Goal: Task Accomplishment & Management: Use online tool/utility

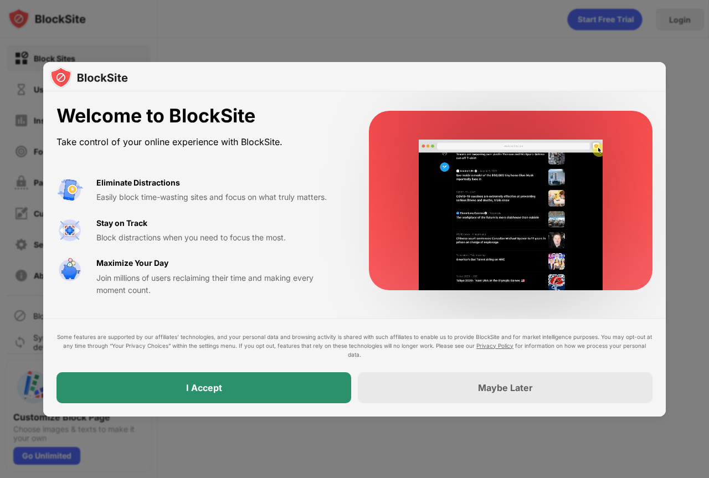
click at [259, 383] on div "I Accept" at bounding box center [204, 387] width 295 height 31
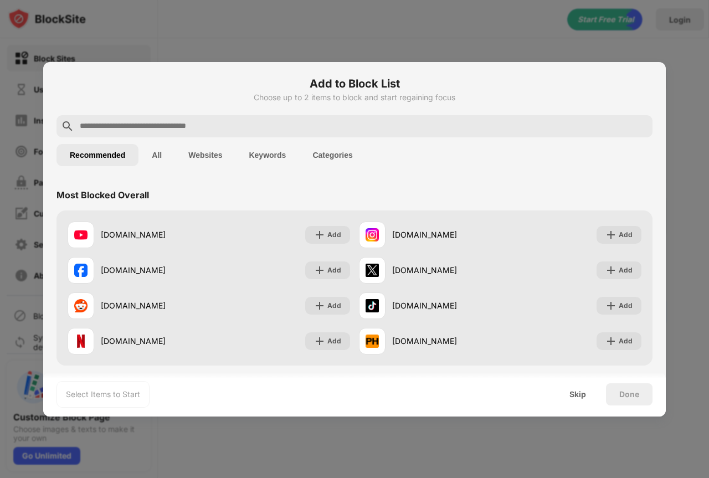
click at [196, 128] on input "text" at bounding box center [364, 126] width 570 height 13
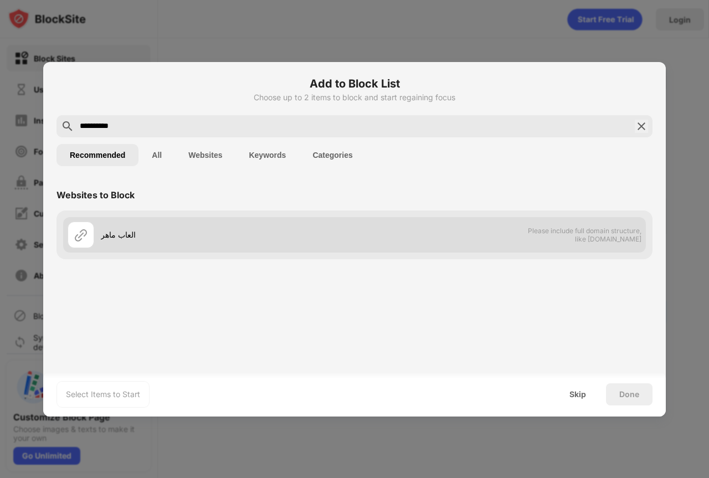
type input "**********"
click at [111, 243] on div "العاب ماهر" at bounding box center [211, 235] width 287 height 27
click at [111, 236] on div "العاب ماهر" at bounding box center [228, 235] width 254 height 12
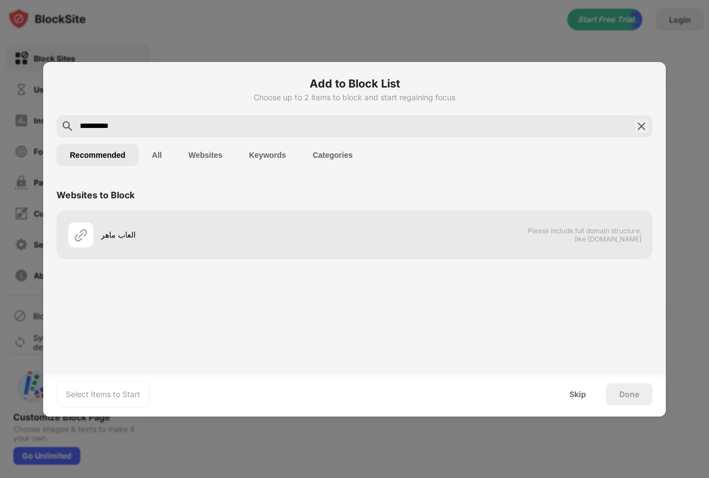
click at [153, 157] on button "All" at bounding box center [157, 155] width 37 height 22
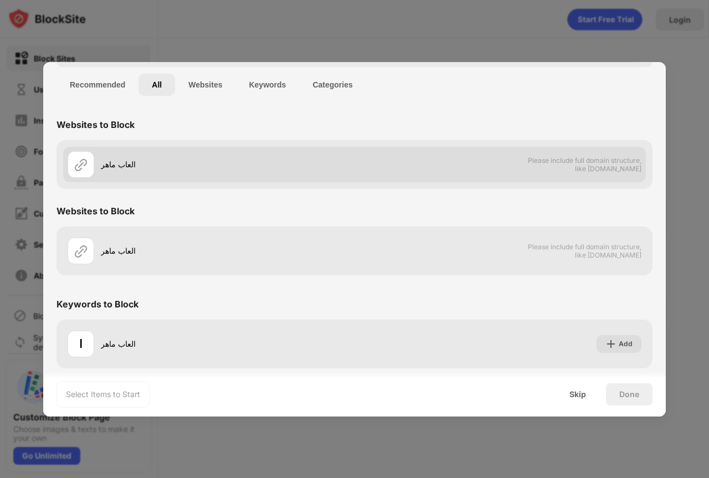
scroll to position [78, 0]
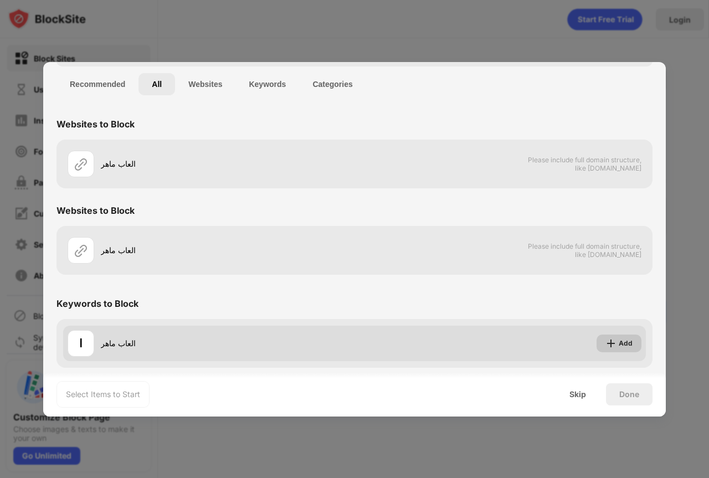
click at [620, 343] on div "Add" at bounding box center [626, 343] width 14 height 11
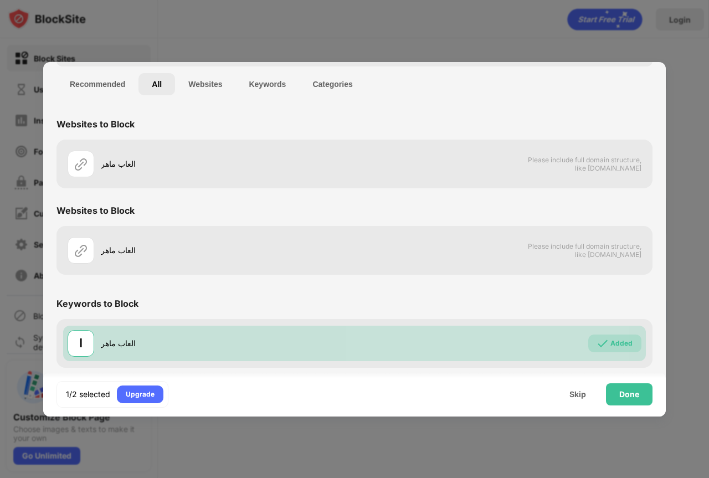
click at [627, 398] on div "Done" at bounding box center [629, 394] width 20 height 9
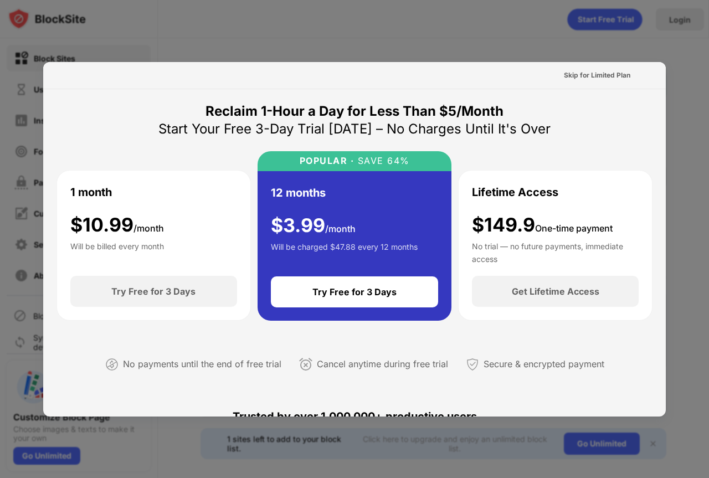
scroll to position [0, 0]
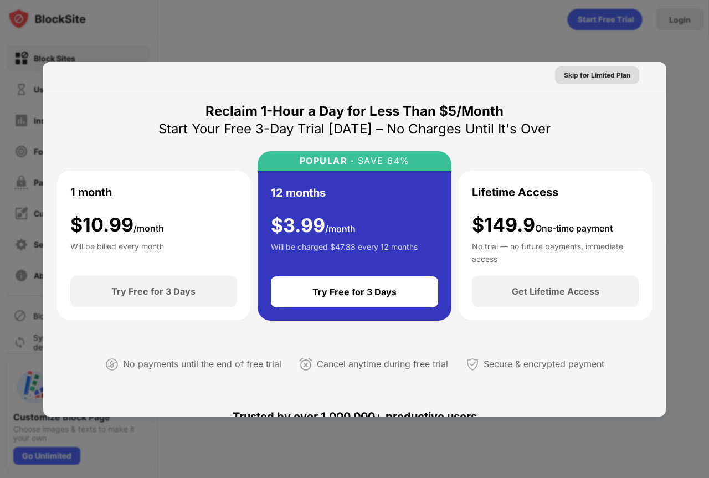
click at [584, 75] on div "Skip for Limited Plan" at bounding box center [597, 75] width 66 height 11
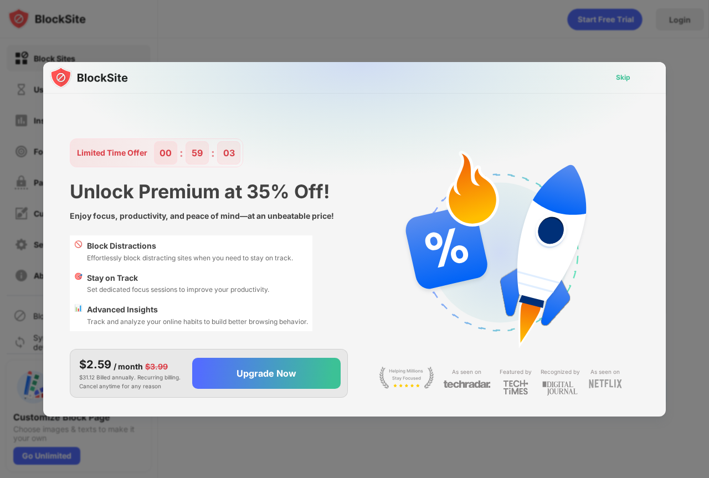
click at [619, 73] on div "Skip" at bounding box center [623, 77] width 14 height 11
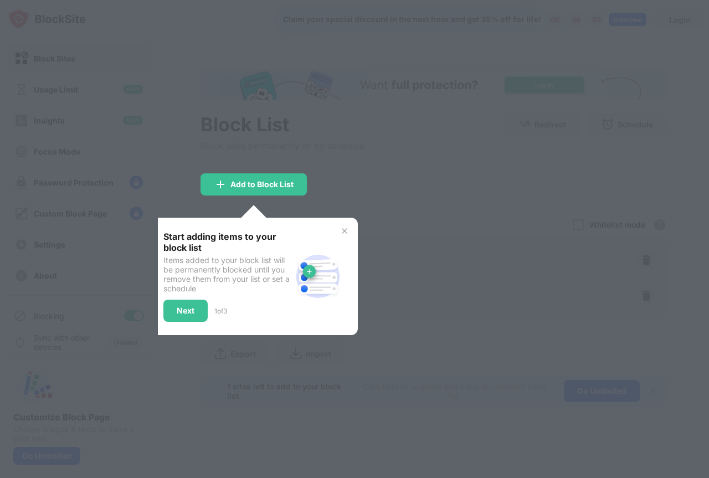
click at [348, 235] on img at bounding box center [344, 231] width 9 height 9
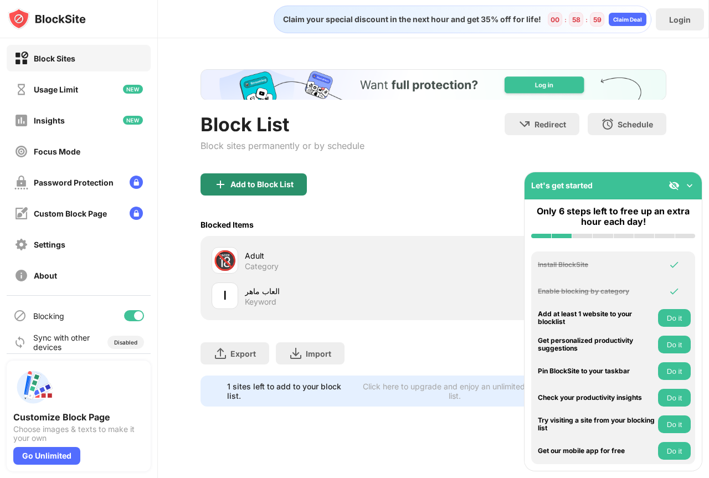
scroll to position [15, 0]
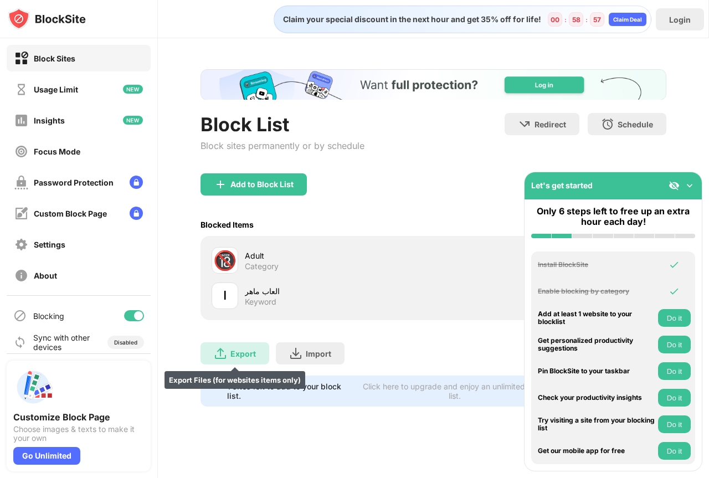
click at [256, 365] on div "Export Export Files (for websites items only)" at bounding box center [235, 353] width 69 height 22
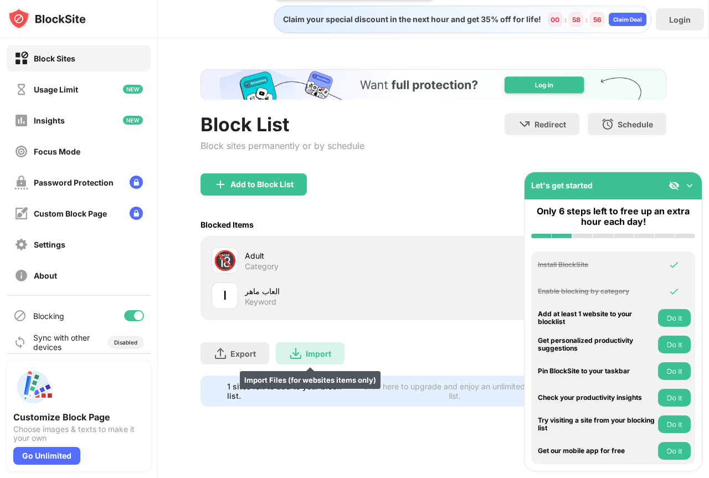
click at [287, 365] on div "Import Import Files (for websites items only)" at bounding box center [310, 353] width 69 height 22
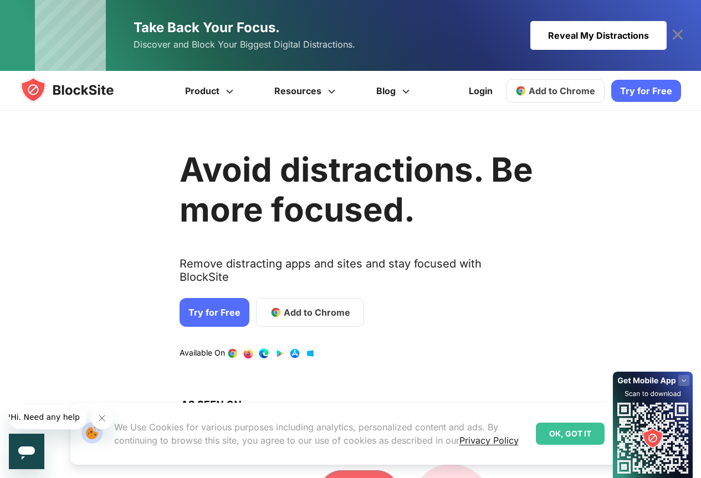
click at [678, 33] on icon at bounding box center [678, 35] width 18 height 18
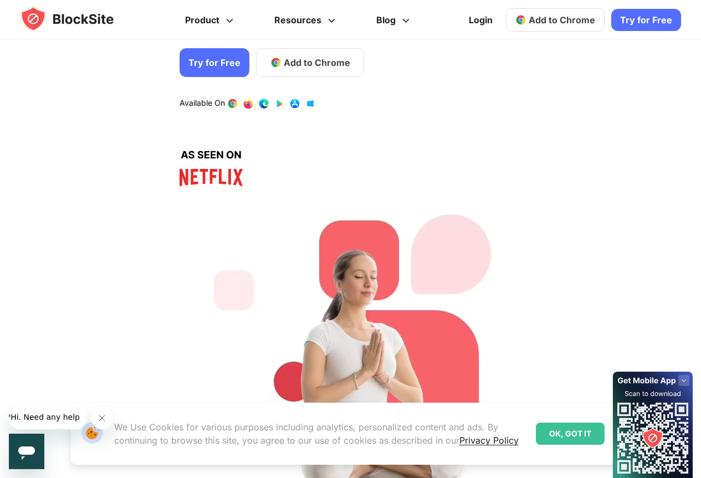
scroll to position [166, 0]
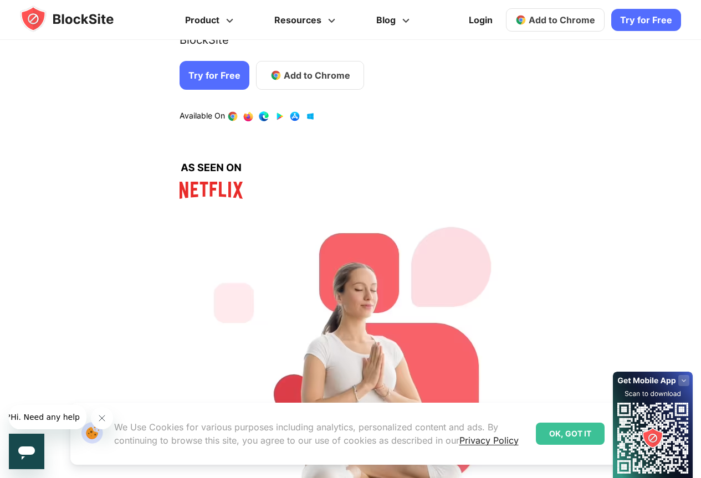
click at [650, 10] on link "Try for Free" at bounding box center [646, 20] width 70 height 22
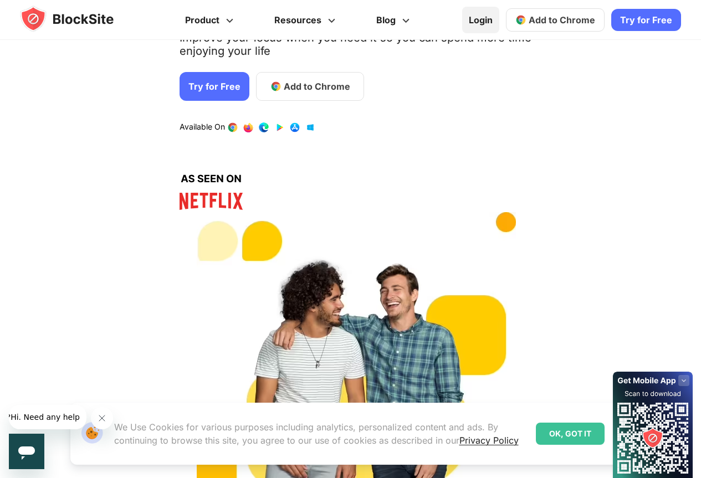
click at [497, 21] on link "Login" at bounding box center [480, 20] width 37 height 27
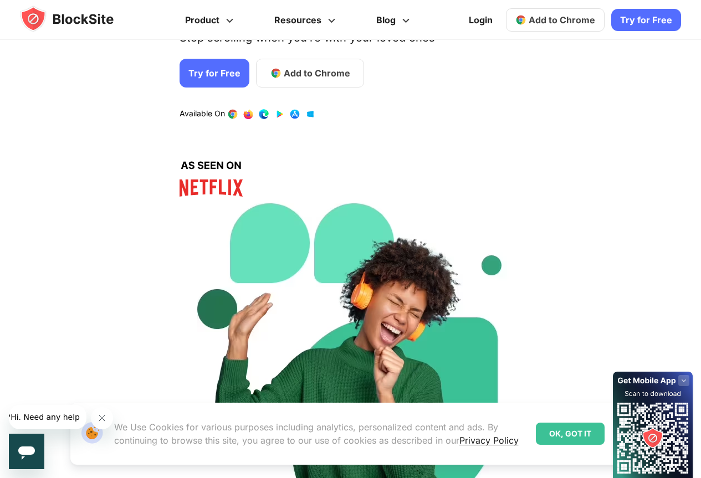
click at [293, 80] on span "Add to Chrome" at bounding box center [317, 72] width 66 height 13
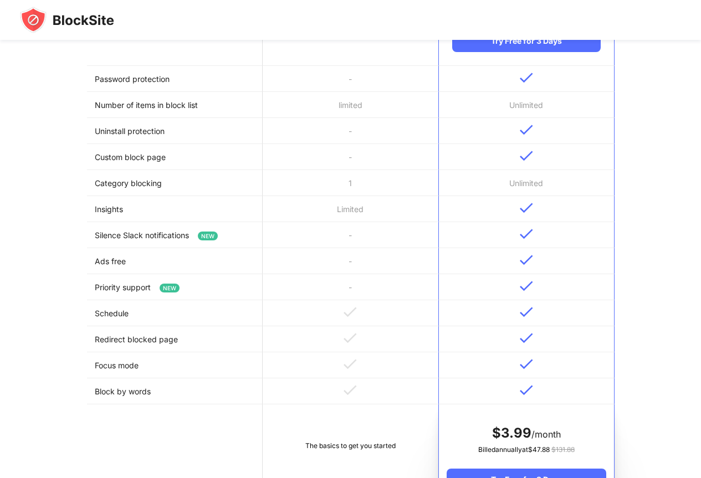
scroll to position [55, 0]
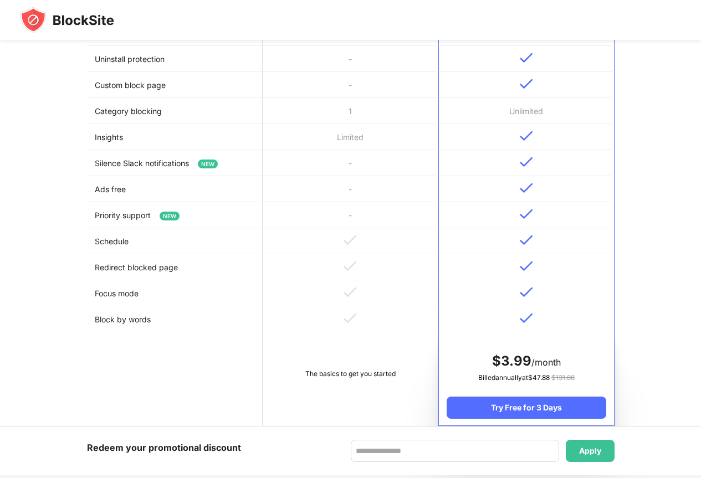
scroll to position [388, 0]
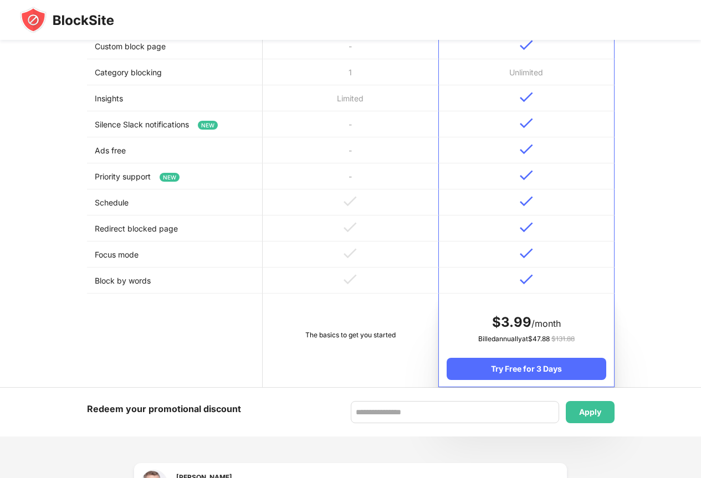
click at [131, 242] on td "Redirect blocked page" at bounding box center [175, 229] width 176 height 26
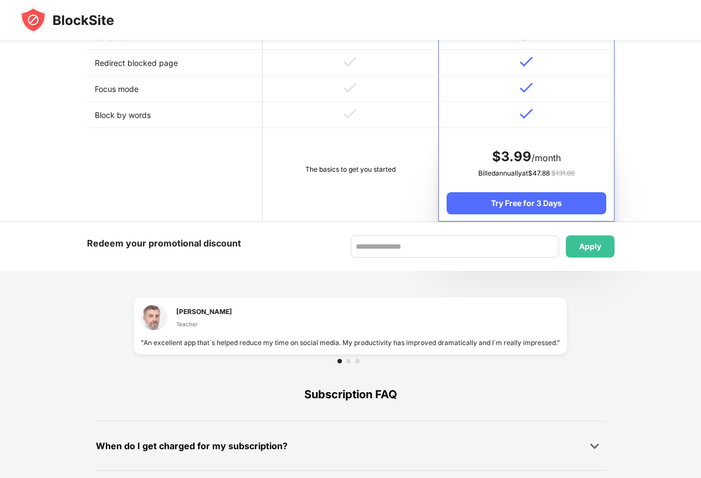
scroll to position [554, 0]
click at [383, 221] on td "The basics to get you started" at bounding box center [351, 174] width 176 height 94
click at [383, 175] on div "The basics to get you started" at bounding box center [350, 168] width 160 height 11
click at [524, 257] on input at bounding box center [455, 246] width 208 height 22
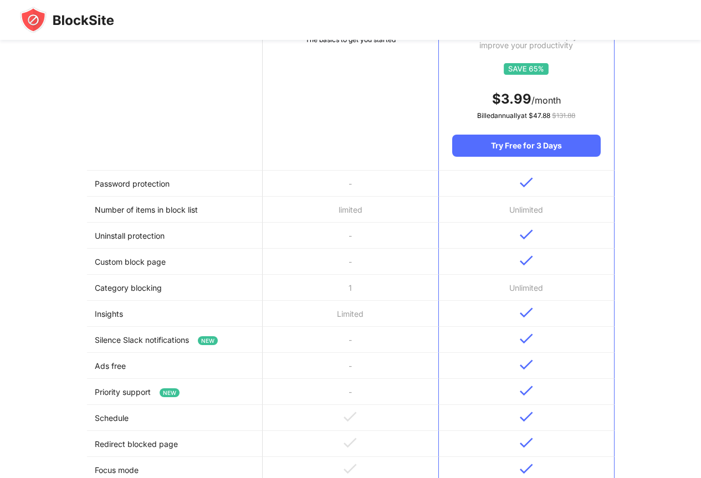
scroll to position [166, 0]
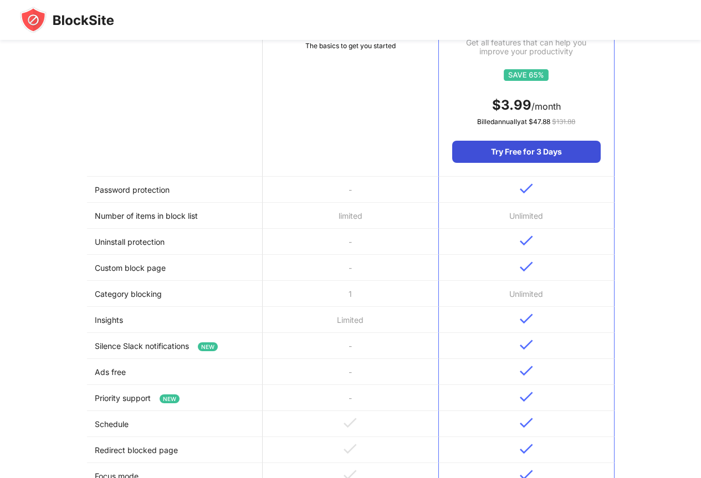
click at [563, 156] on div "Try Free for 3 Days" at bounding box center [526, 152] width 148 height 22
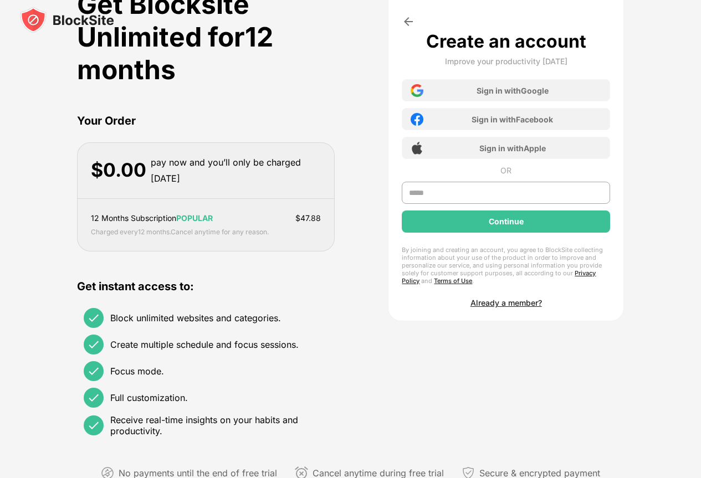
scroll to position [0, 0]
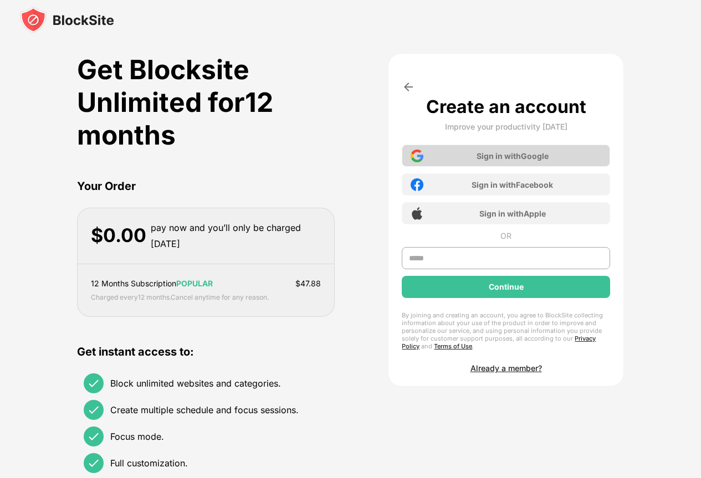
click at [528, 161] on div "Sign in with Google" at bounding box center [512, 155] width 72 height 9
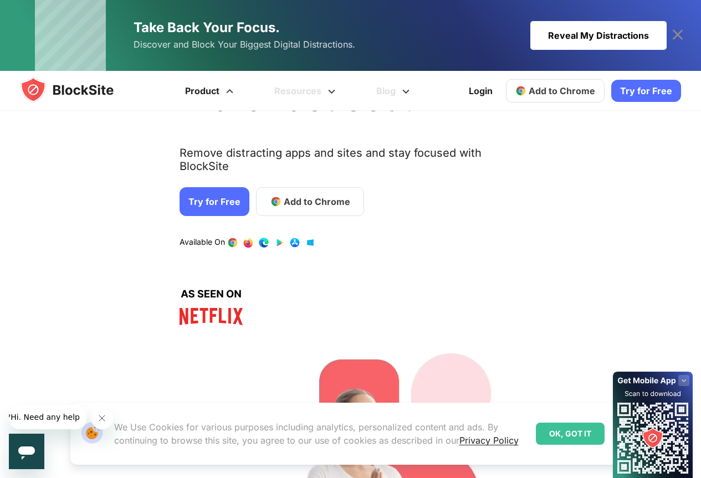
click at [208, 96] on link "Product" at bounding box center [210, 91] width 89 height 40
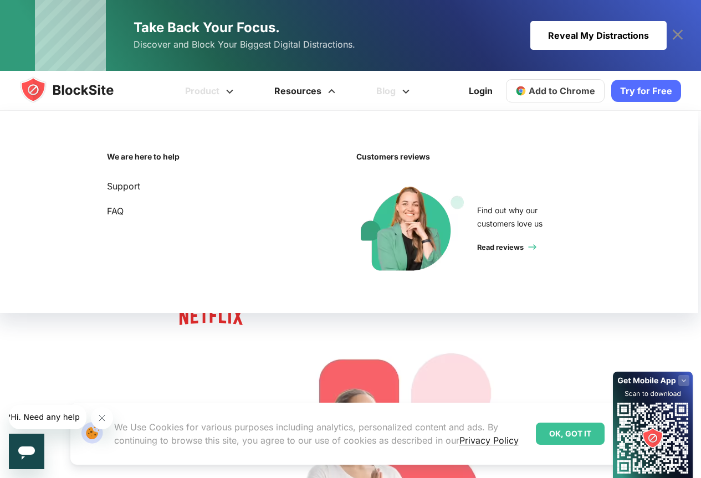
click at [322, 97] on link "Resources" at bounding box center [306, 91] width 102 height 40
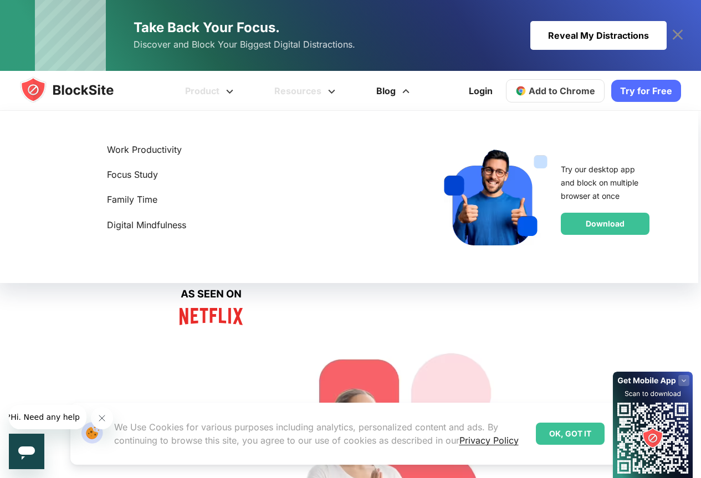
click at [402, 93] on span at bounding box center [406, 87] width 14 height 13
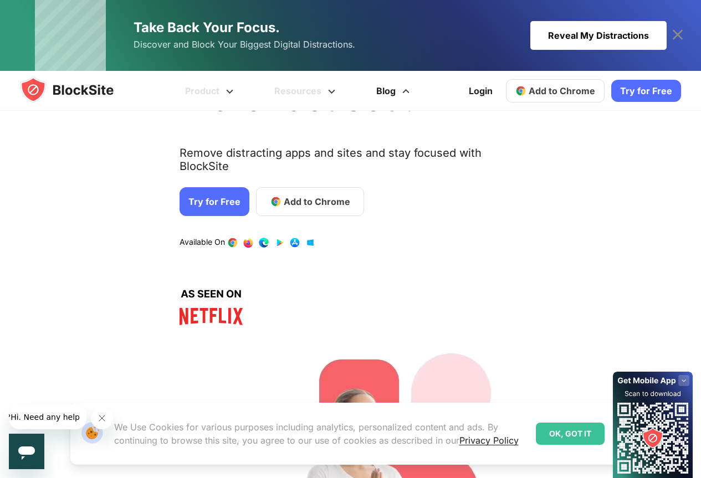
click at [401, 93] on span at bounding box center [406, 87] width 14 height 13
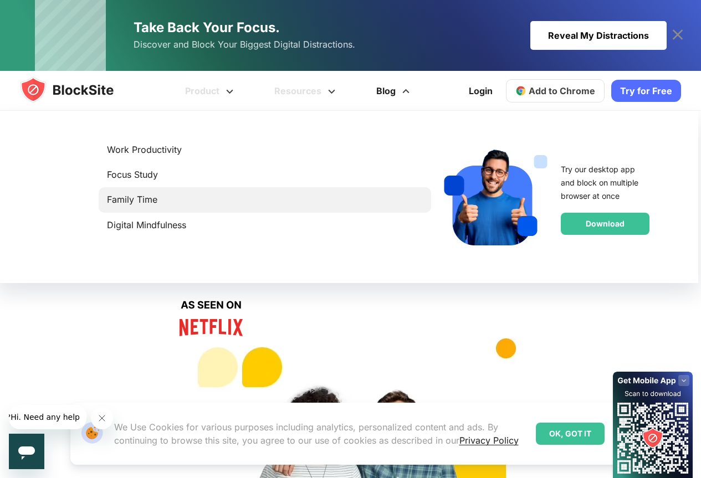
click at [140, 198] on link "Family Time" at bounding box center [265, 199] width 316 height 15
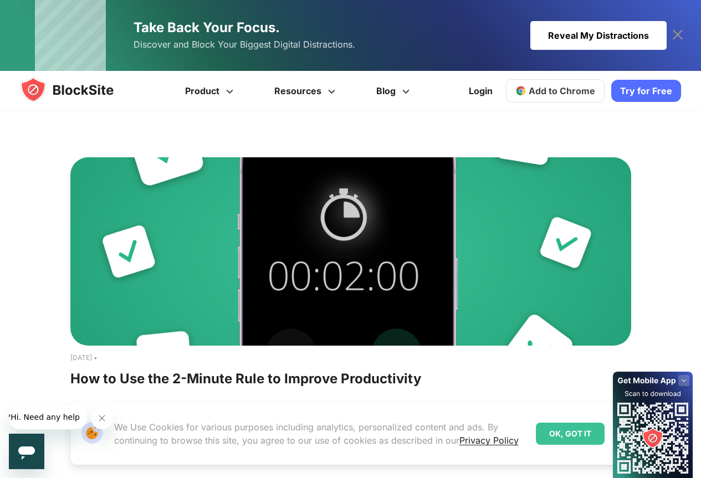
scroll to position [55, 0]
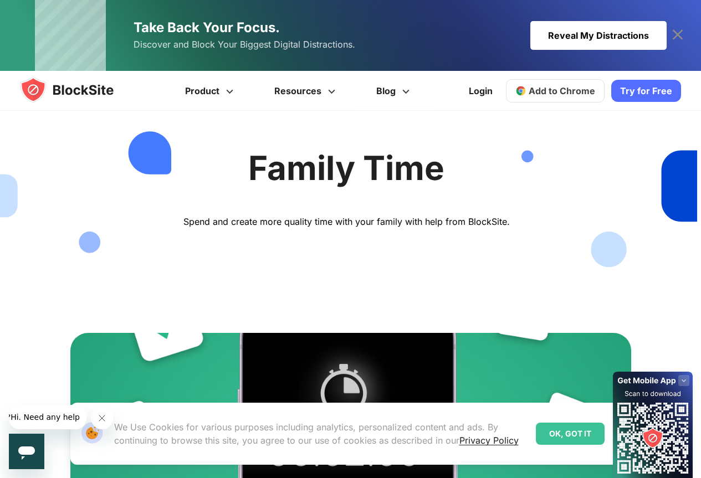
click at [630, 40] on div "Reveal My Distractions" at bounding box center [598, 35] width 136 height 29
